Goal: Task Accomplishment & Management: Manage account settings

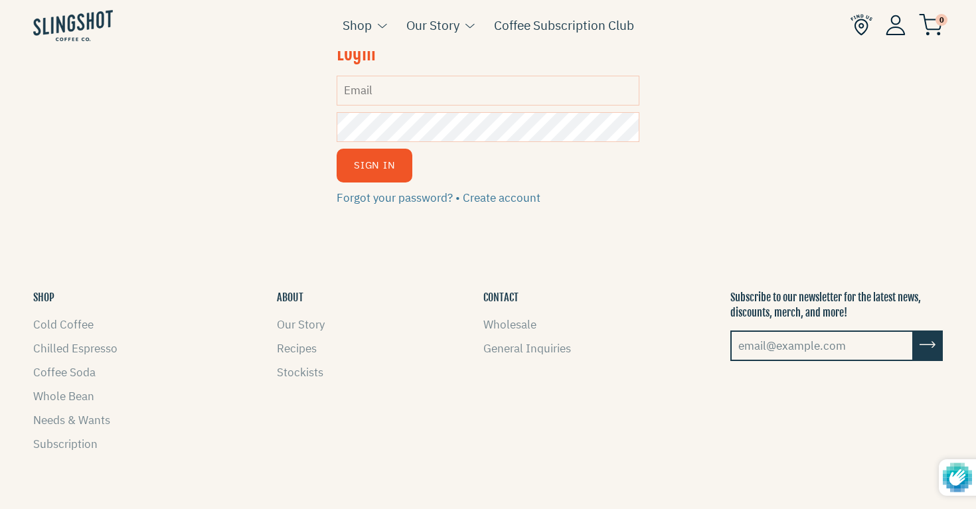
scroll to position [15, 0]
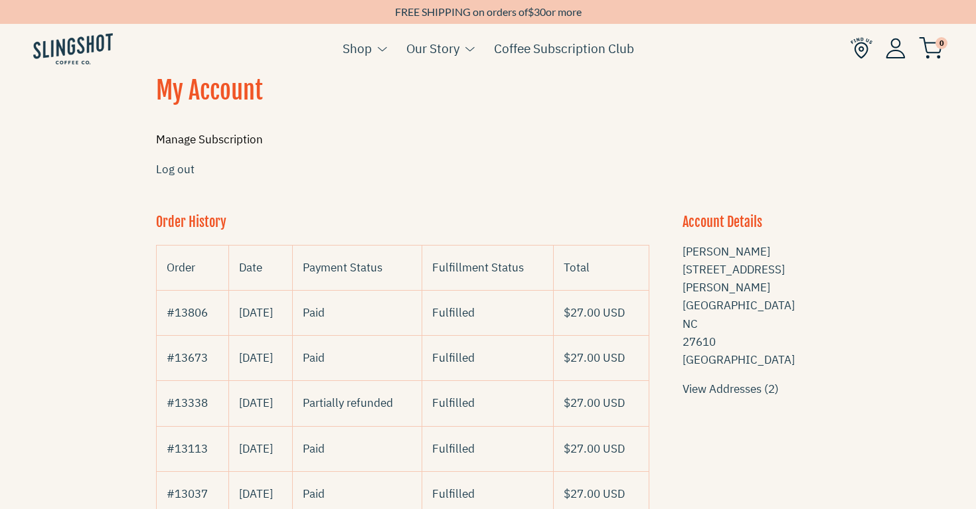
click at [233, 140] on link "Manage Subscription" at bounding box center [209, 139] width 107 height 15
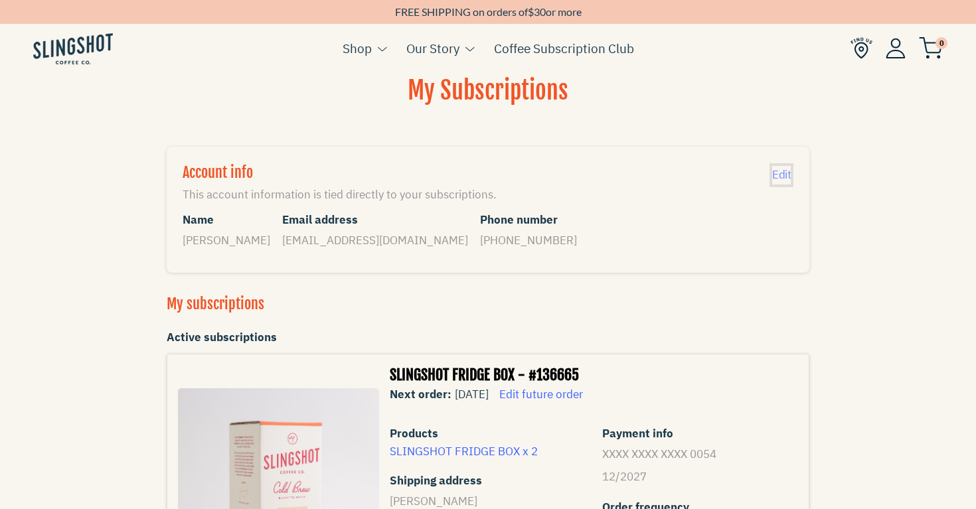
click at [782, 177] on span "Edit" at bounding box center [781, 174] width 19 height 15
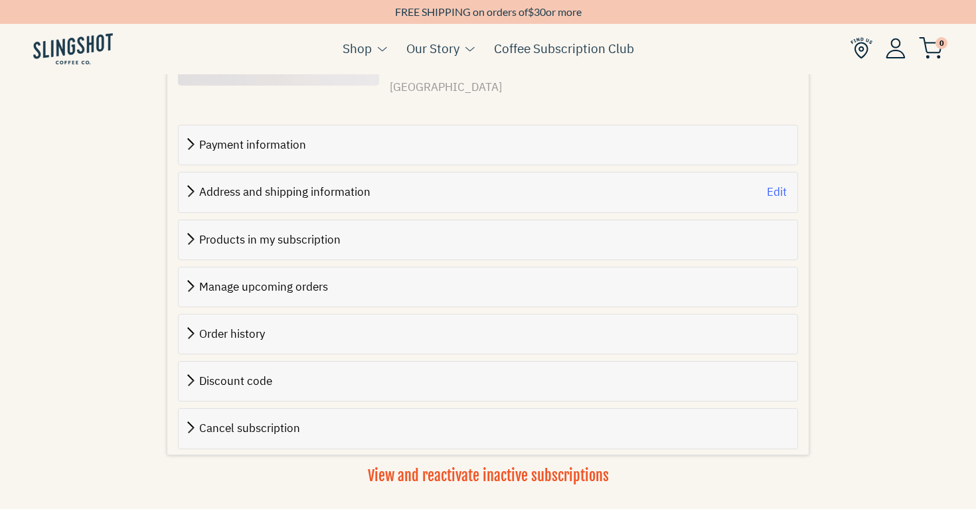
scroll to position [559, 0]
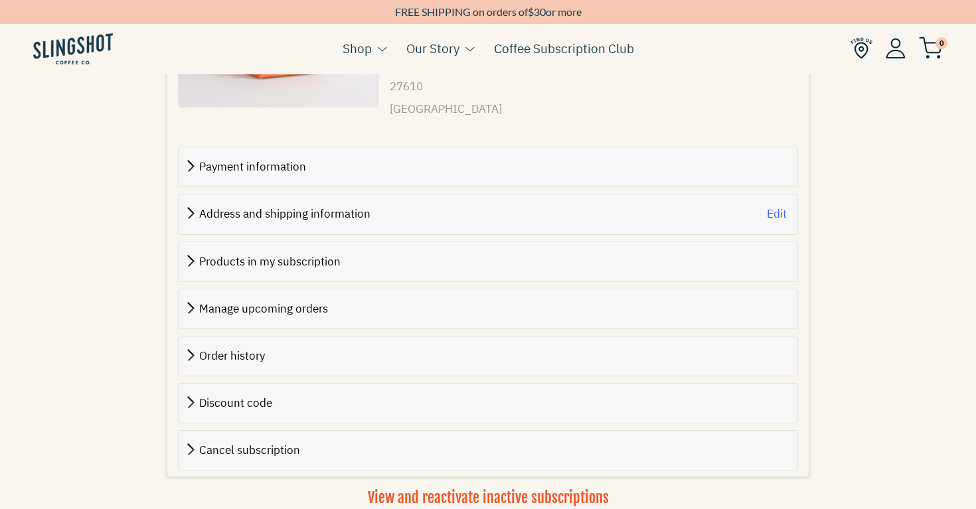
click at [199, 159] on span "Payment information" at bounding box center [252, 166] width 107 height 15
